Goal: Information Seeking & Learning: Learn about a topic

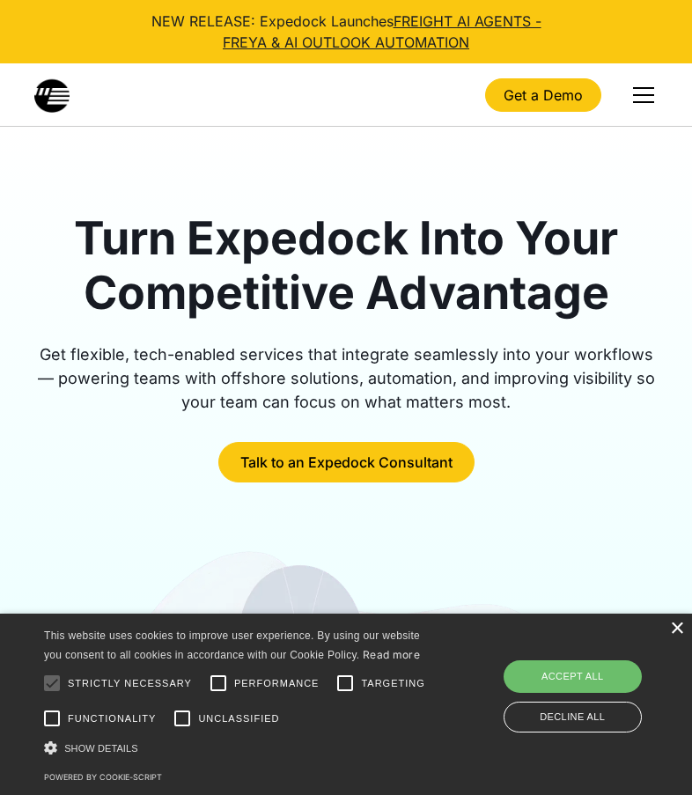
click at [676, 628] on div "×" at bounding box center [676, 628] width 13 height 13
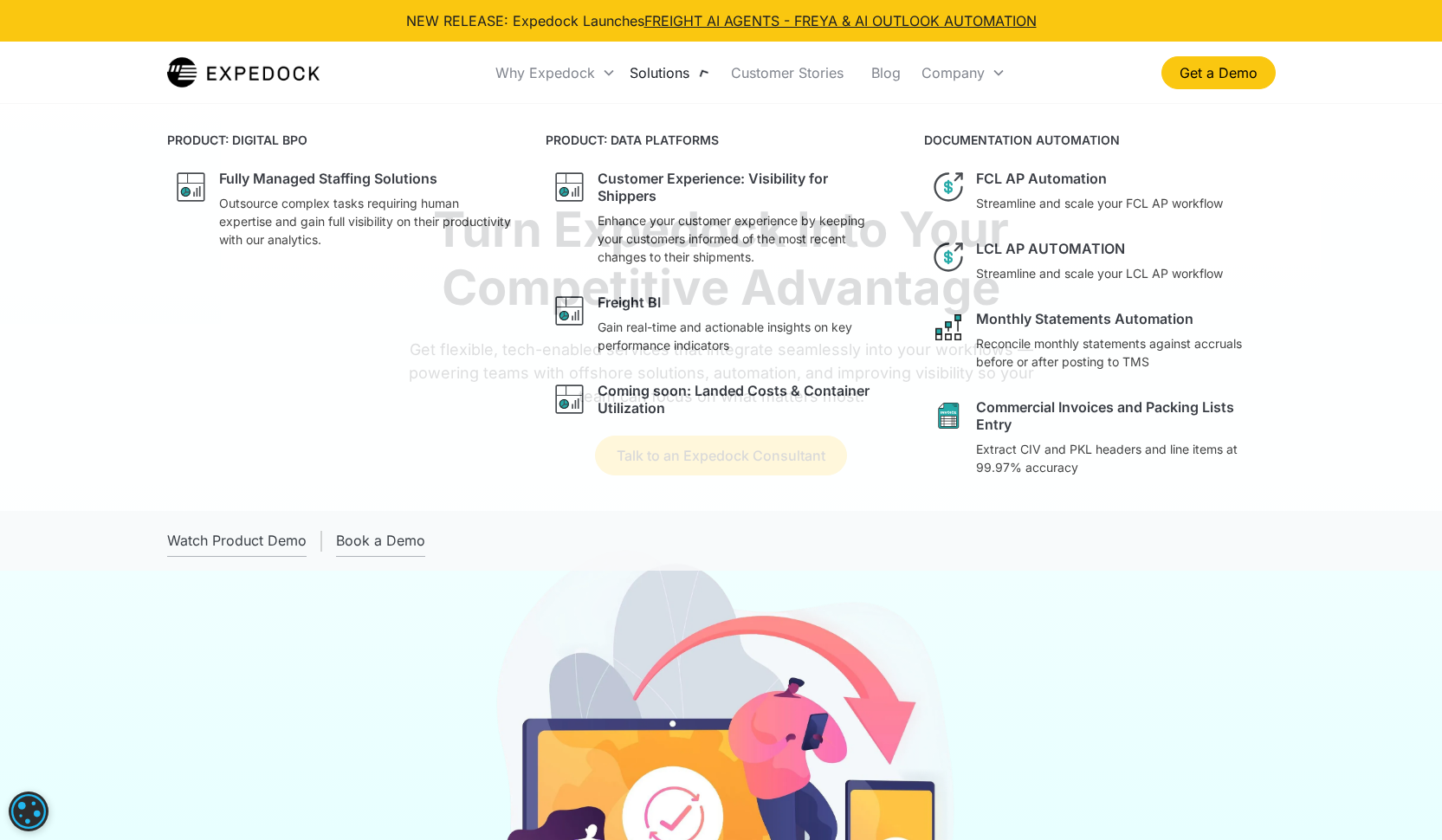
click at [703, 69] on div "Solutions" at bounding box center [670, 73] width 94 height 59
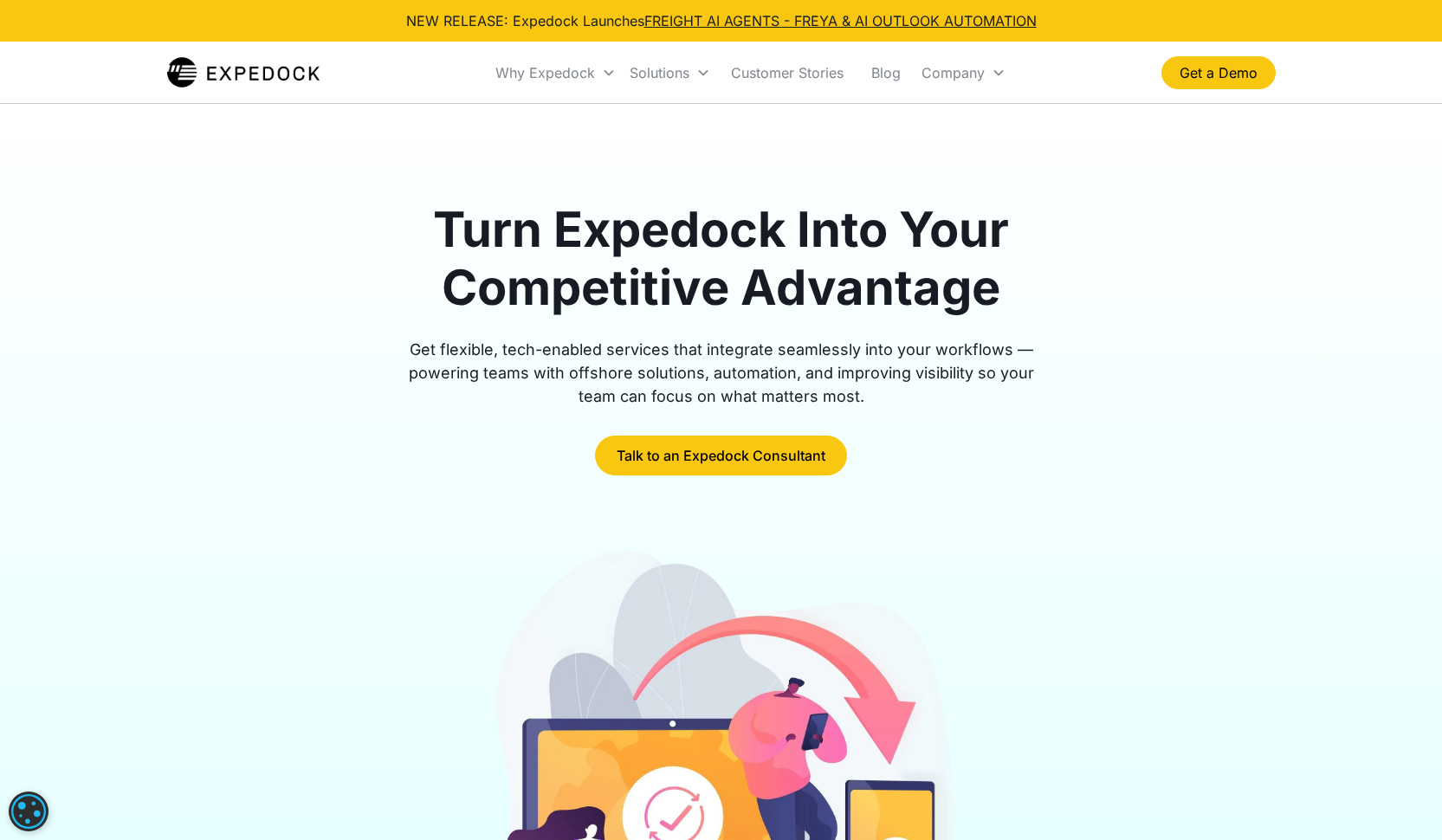
click at [321, 75] on img "home" at bounding box center [244, 72] width 153 height 34
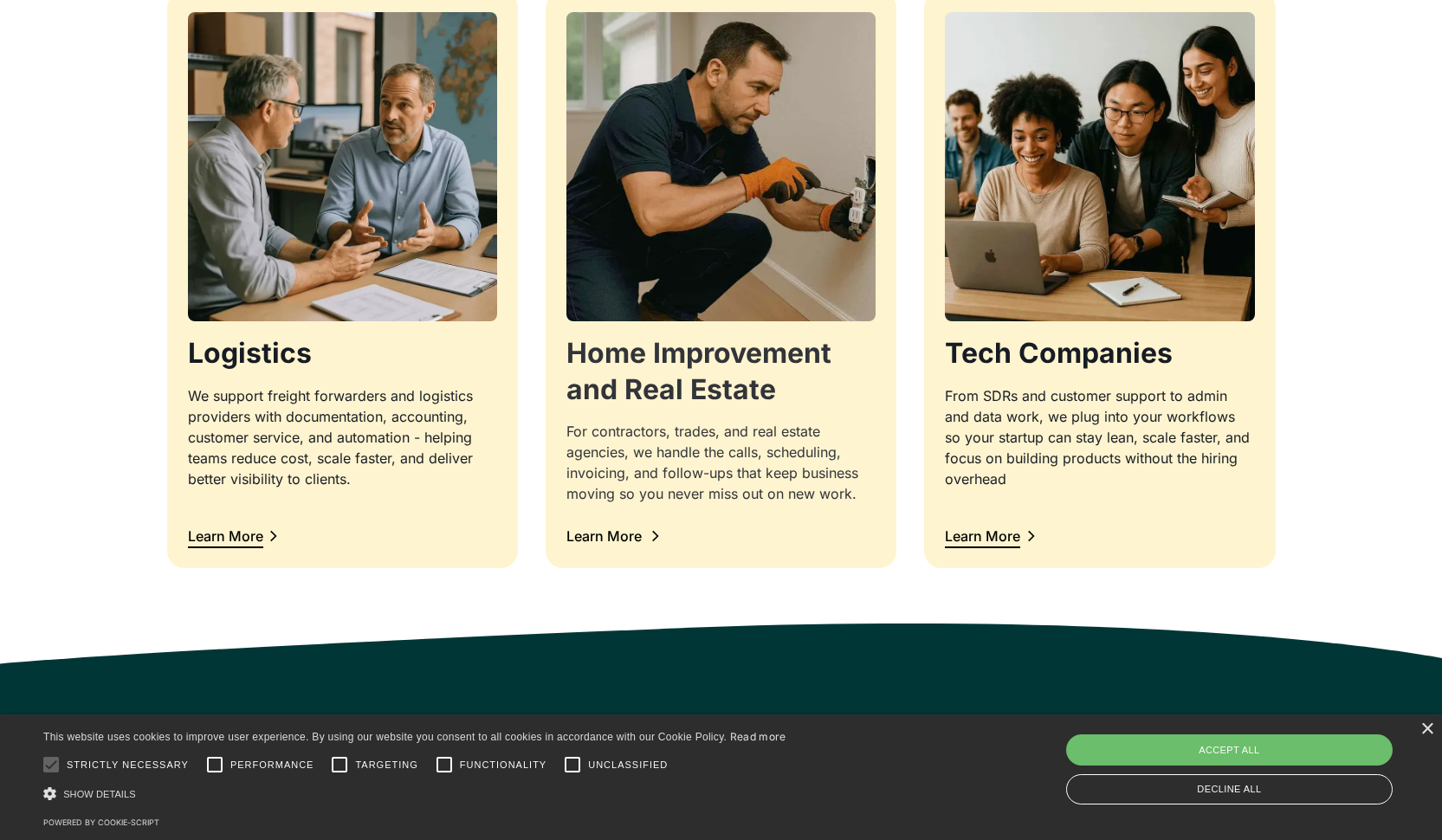
scroll to position [1679, 0]
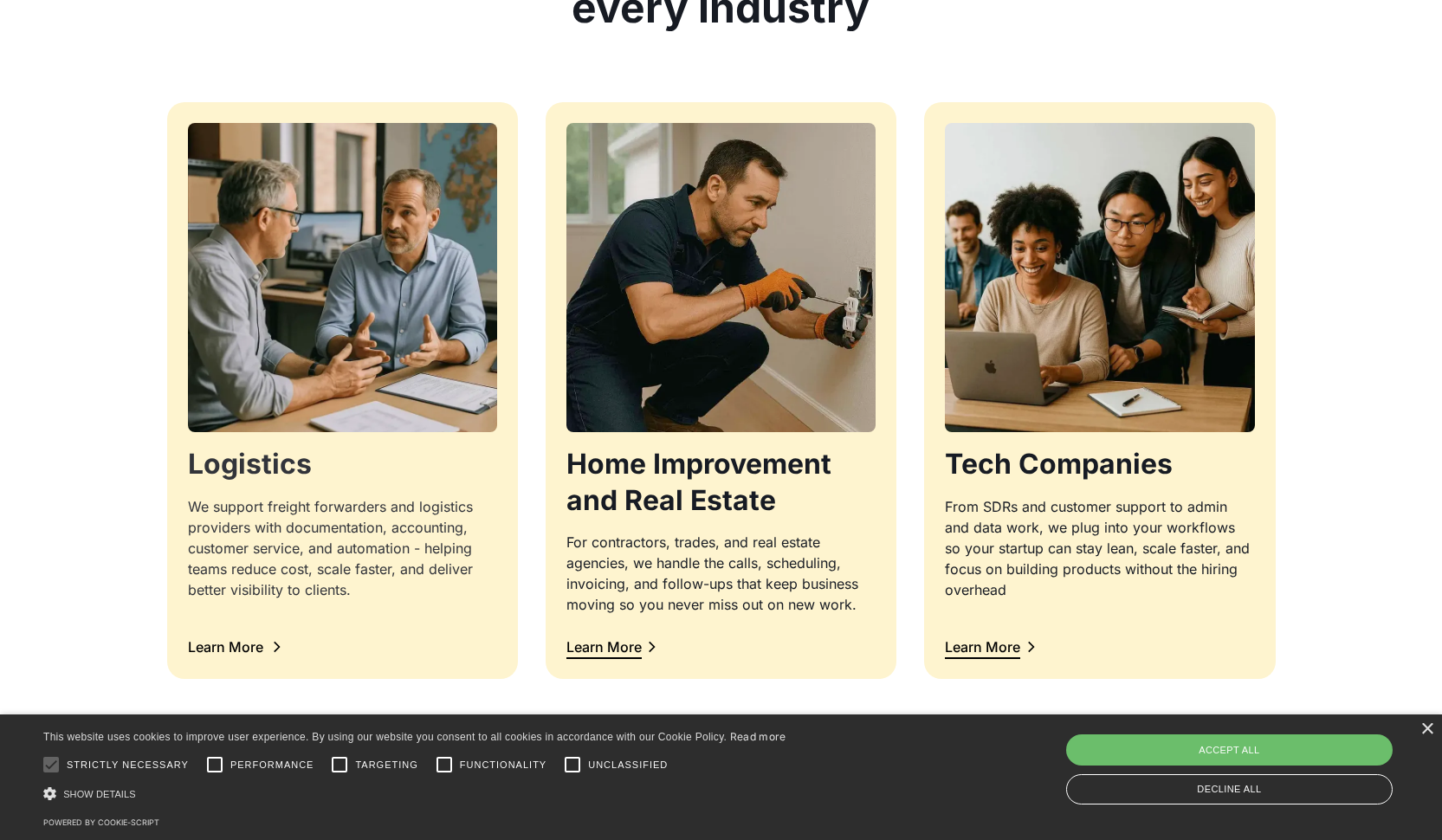
click at [302, 619] on div at bounding box center [342, 617] width 309 height 21
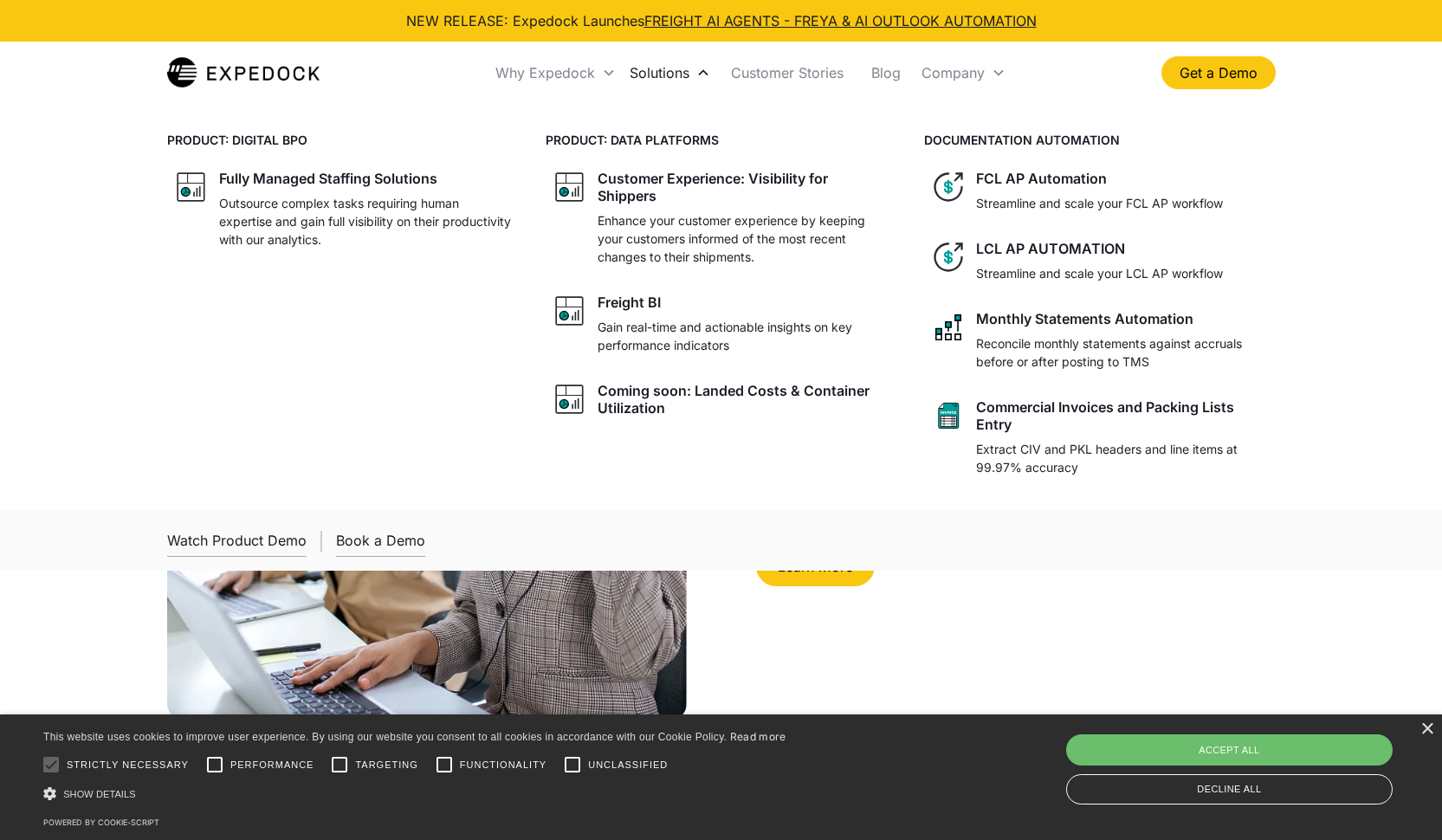
click at [687, 76] on div "Solutions" at bounding box center [659, 73] width 60 height 18
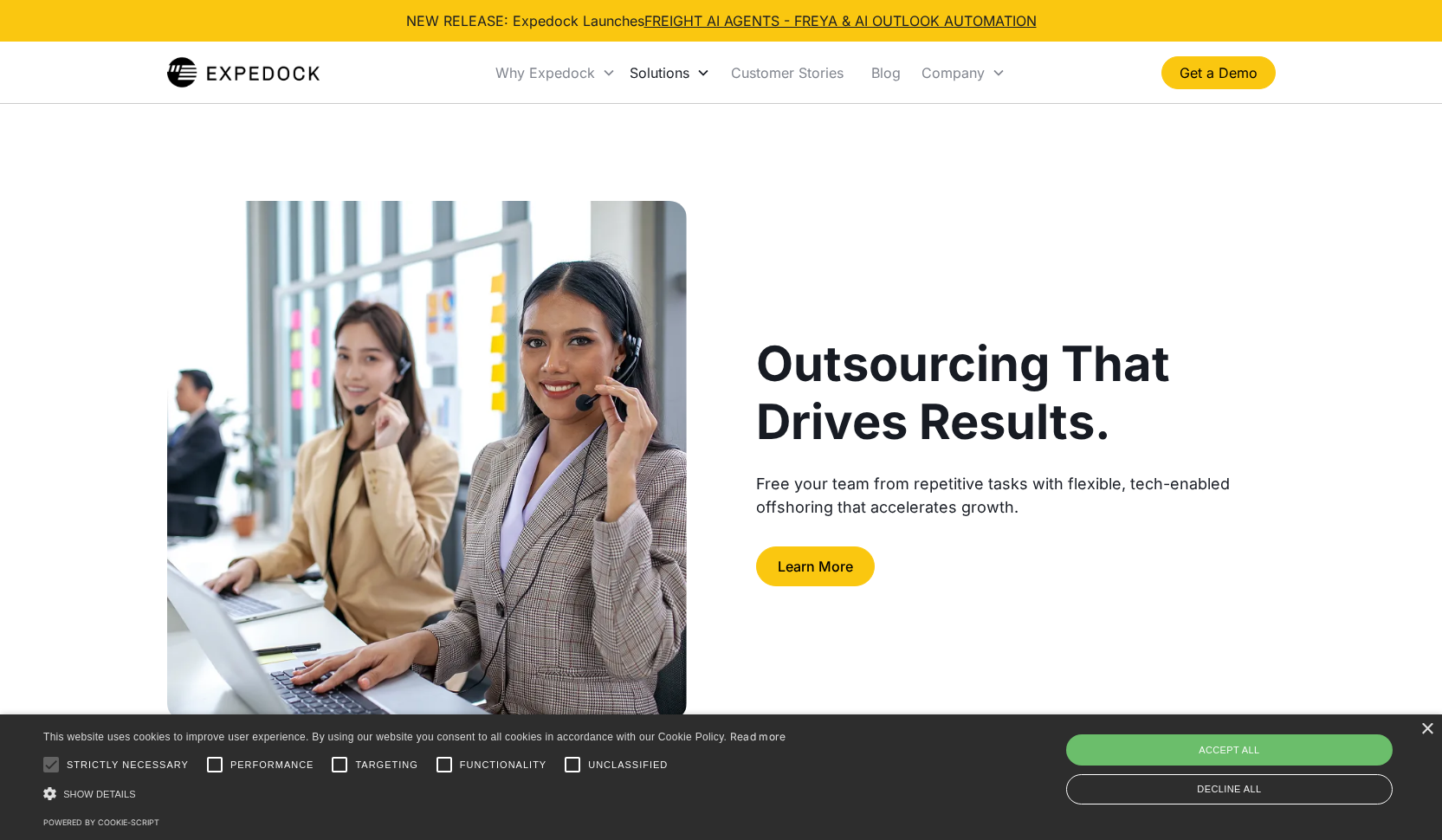
click at [685, 72] on div "Solutions" at bounding box center [659, 73] width 60 height 18
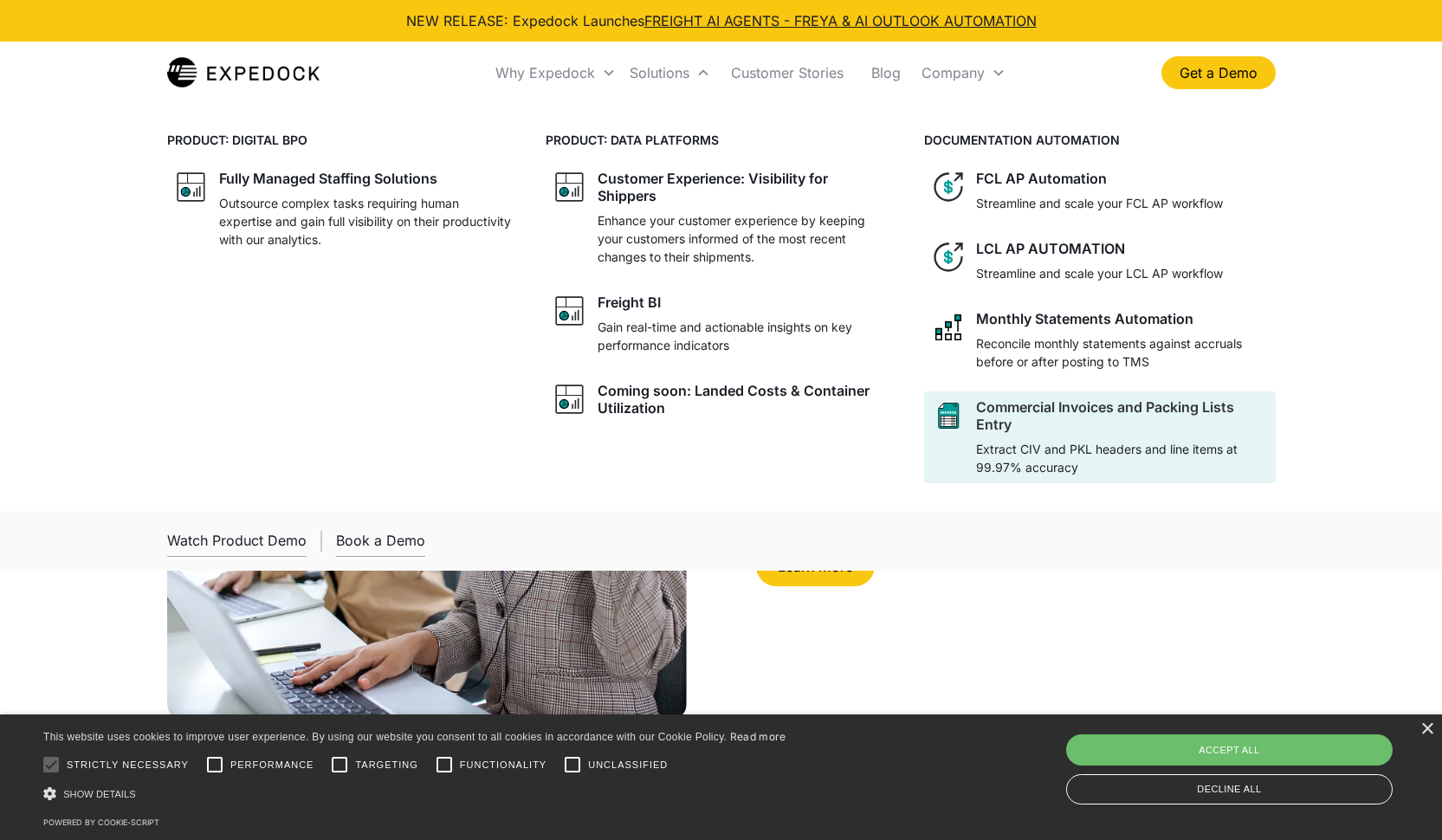
click at [1161, 443] on p "Extract CIV and PKL headers and line items at 99.97% accuracy" at bounding box center [1121, 457] width 292 height 36
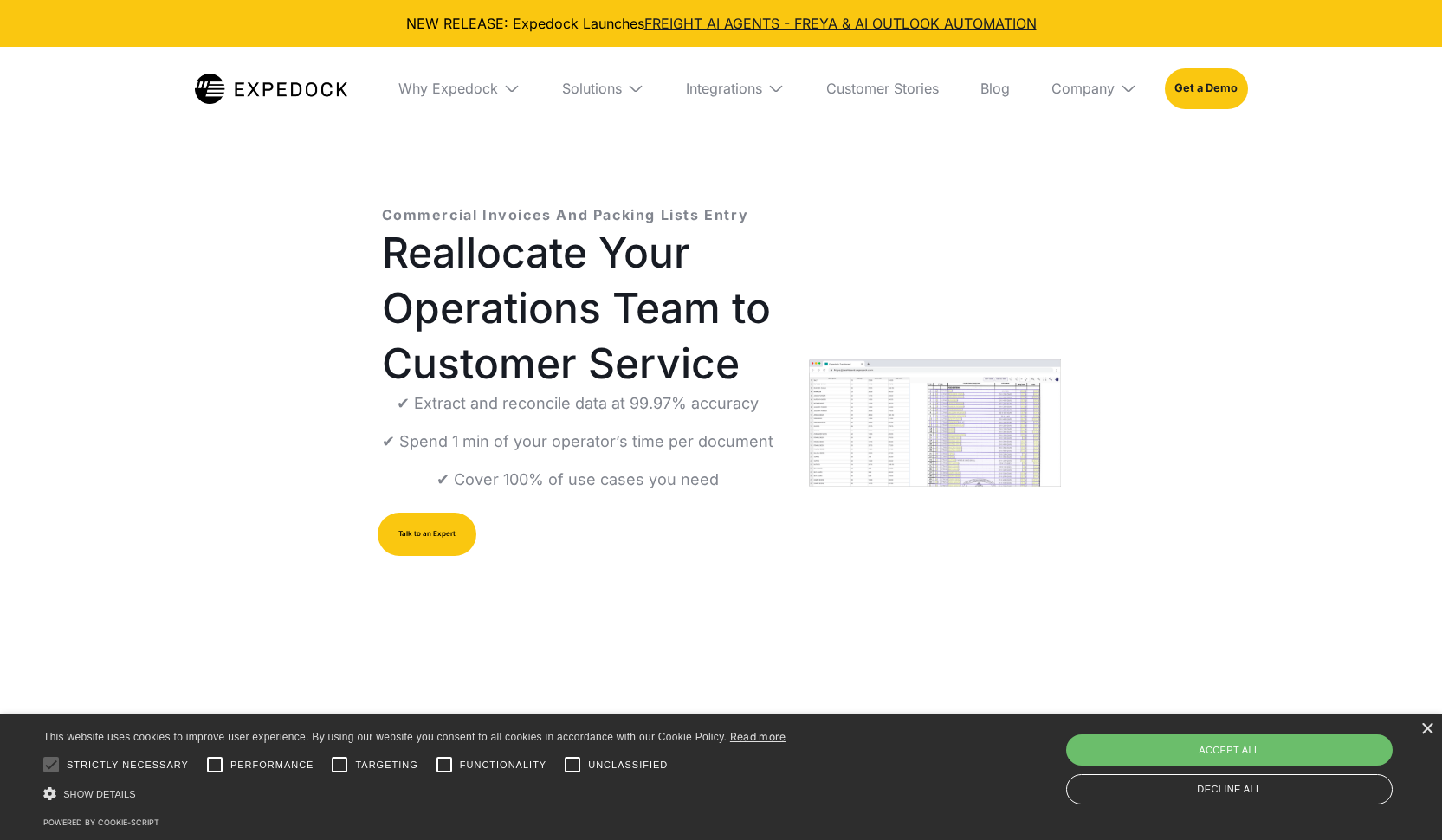
select select
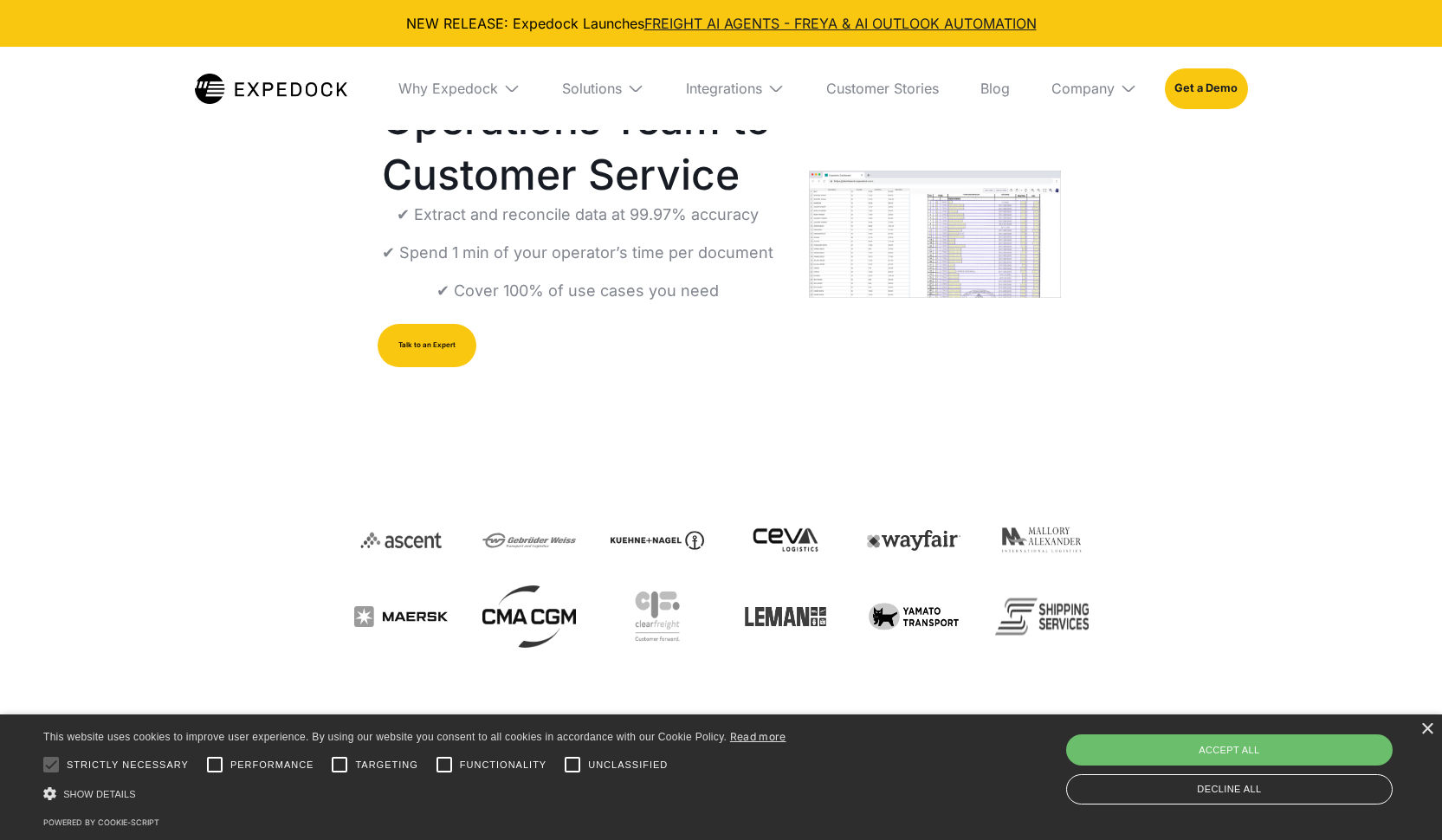
scroll to position [192, 0]
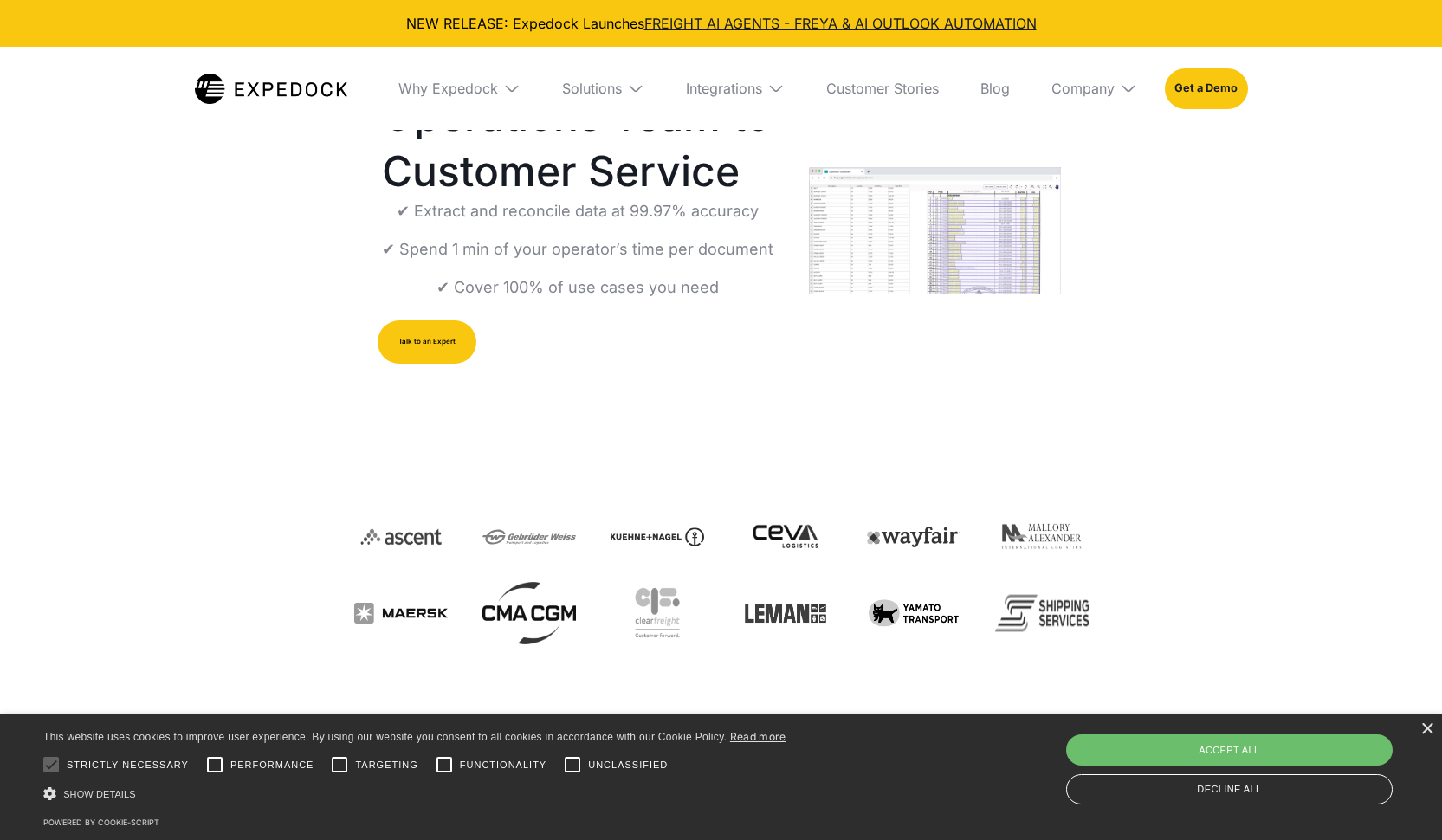
click at [510, 86] on img at bounding box center [511, 89] width 18 height 18
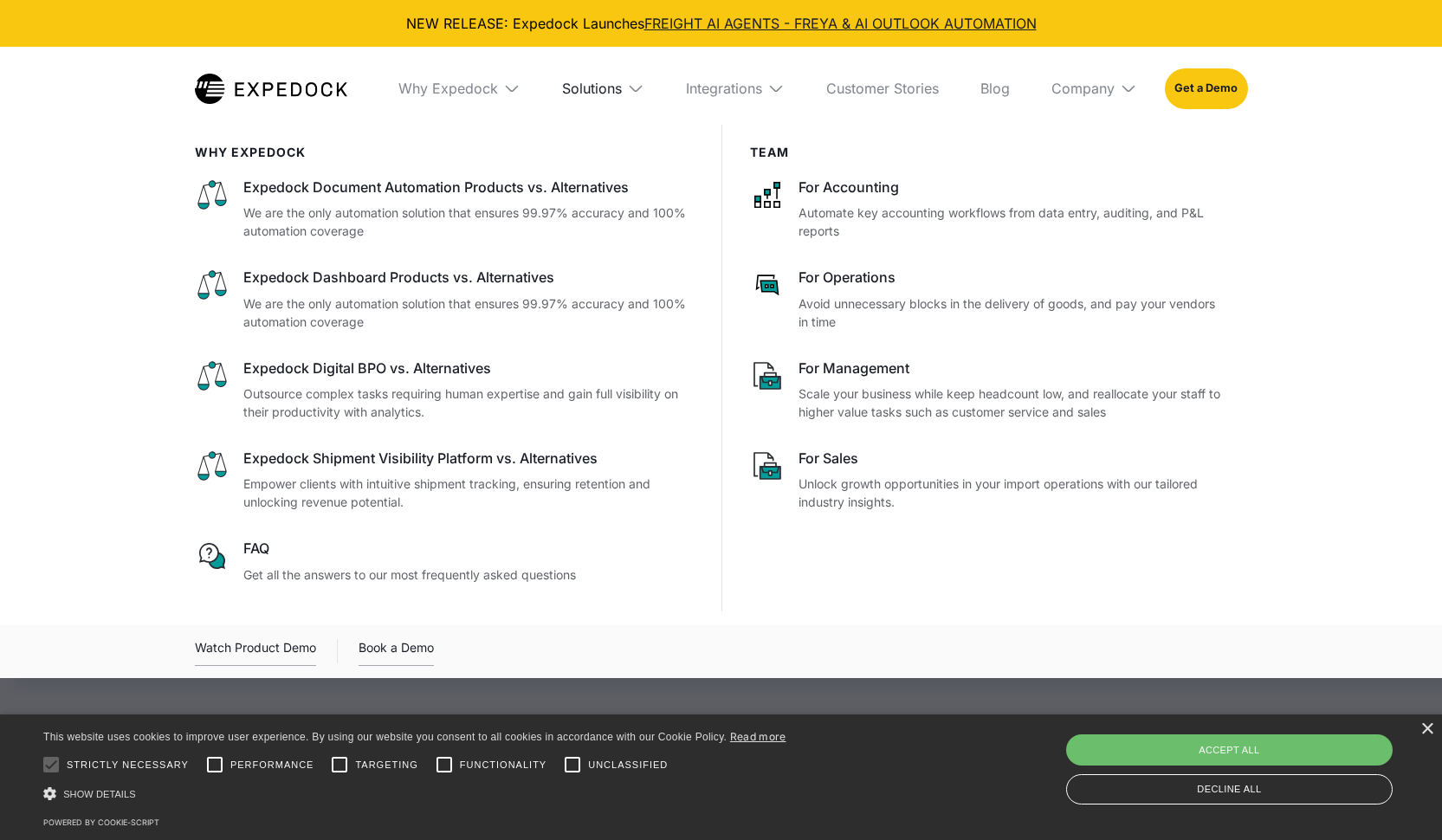
click at [617, 90] on div "Solutions" at bounding box center [591, 89] width 60 height 18
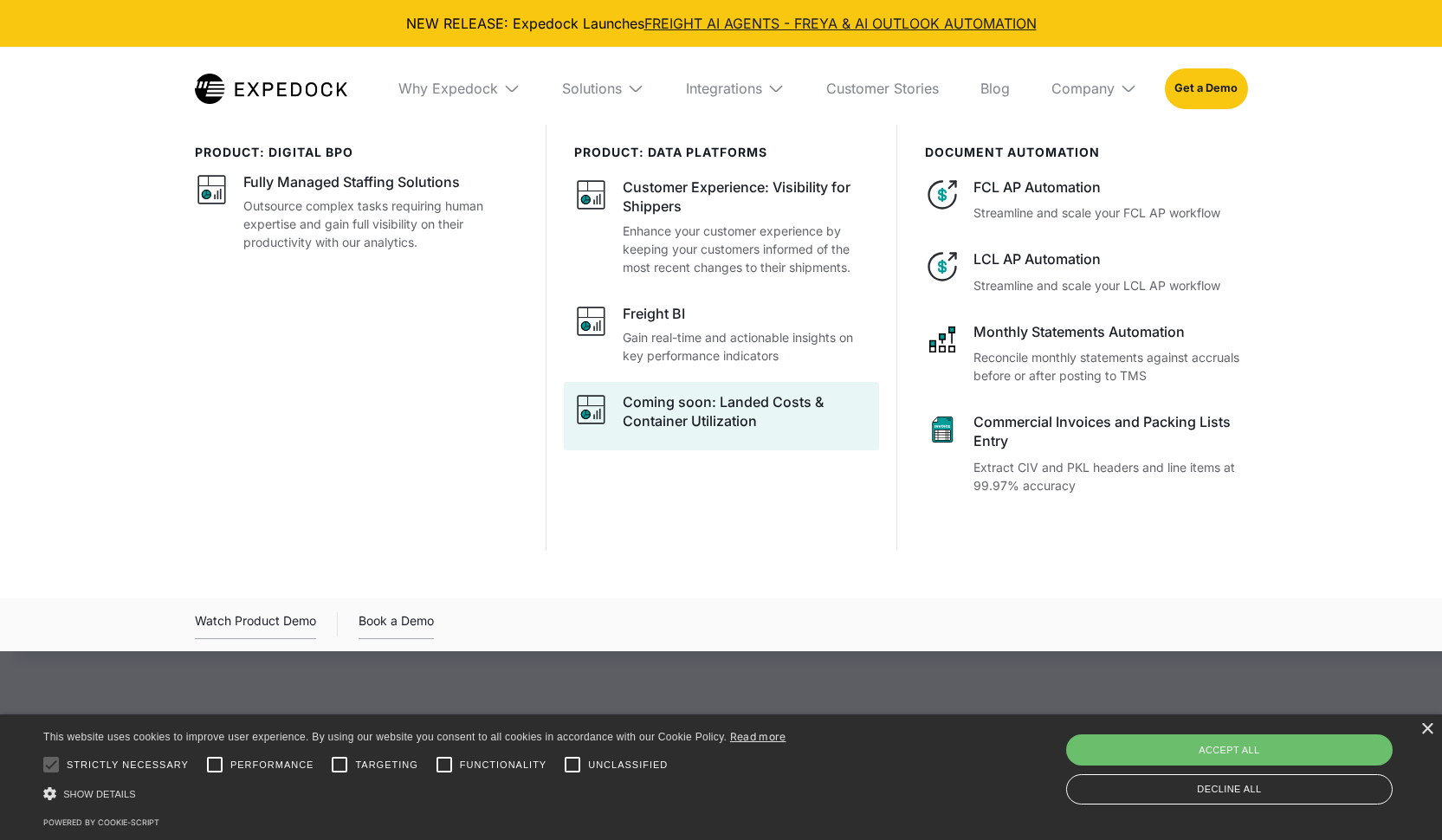
click at [640, 422] on div "Coming soon: Landed Costs & Container Utilization" at bounding box center [746, 412] width 246 height 39
click at [684, 431] on div "Coming soon: Landed Costs & Container Utilization" at bounding box center [746, 414] width 246 height 44
click at [713, 396] on div "Coming soon: Landed Costs & Container Utilization" at bounding box center [746, 412] width 246 height 39
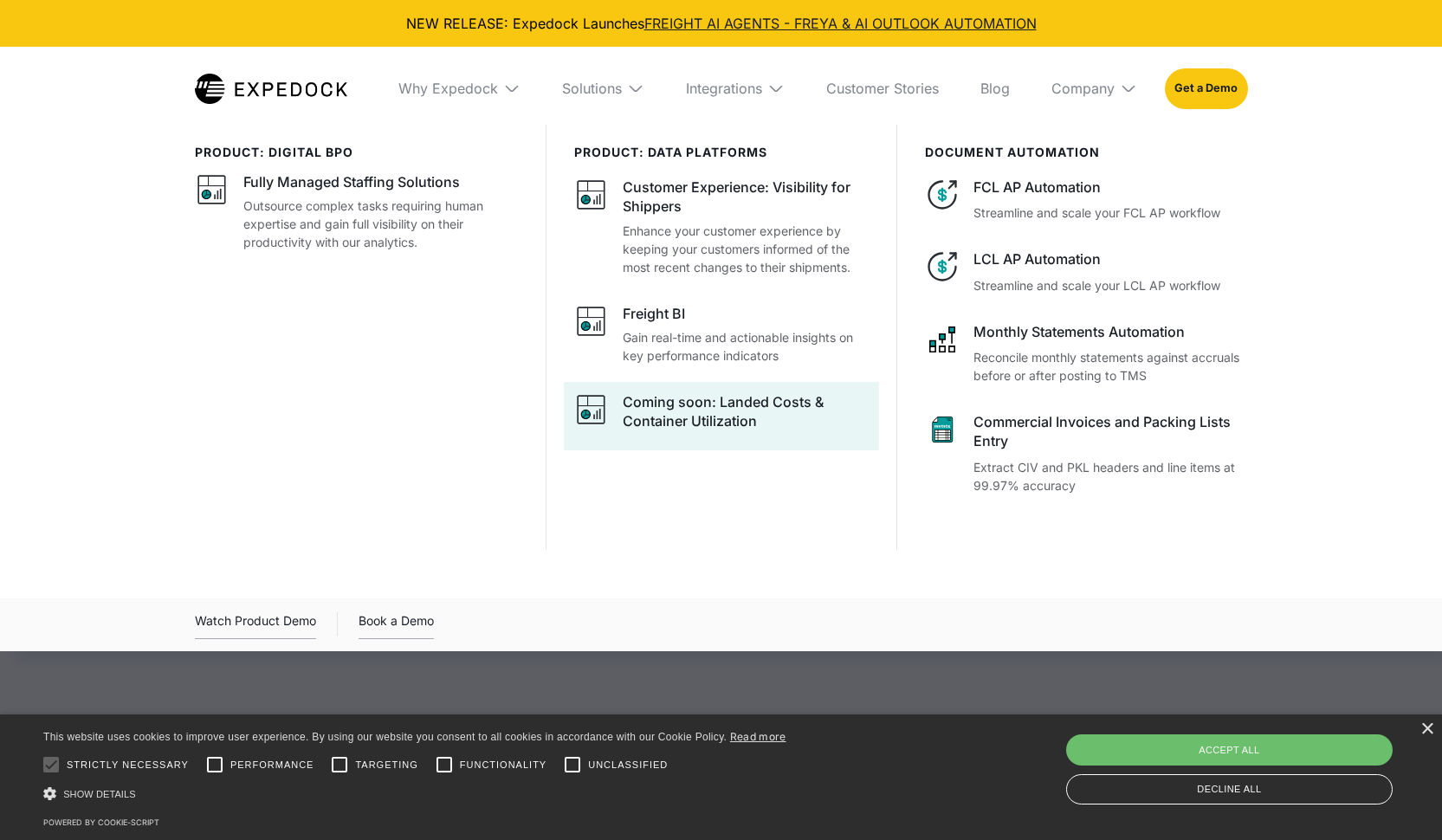
click at [713, 396] on div "Coming soon: Landed Costs & Container Utilization" at bounding box center [746, 412] width 246 height 39
click at [793, 422] on div "Coming soon: Landed Costs & Container Utilization" at bounding box center [746, 412] width 246 height 39
